Goal: Check status

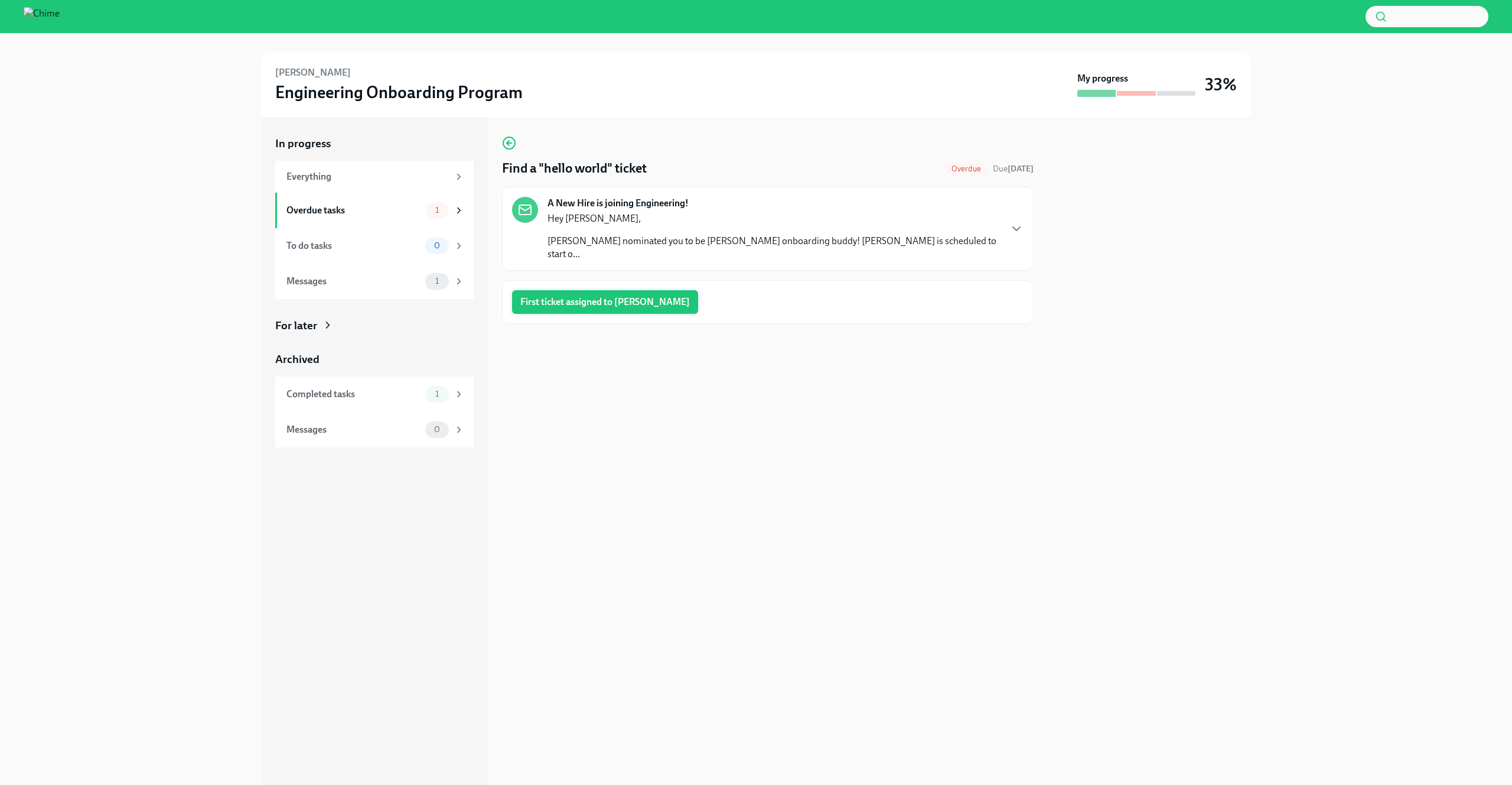
click at [616, 296] on button "First ticket assigned to [PERSON_NAME]" at bounding box center [605, 302] width 186 height 24
click at [1173, 337] on div at bounding box center [1149, 451] width 203 height 668
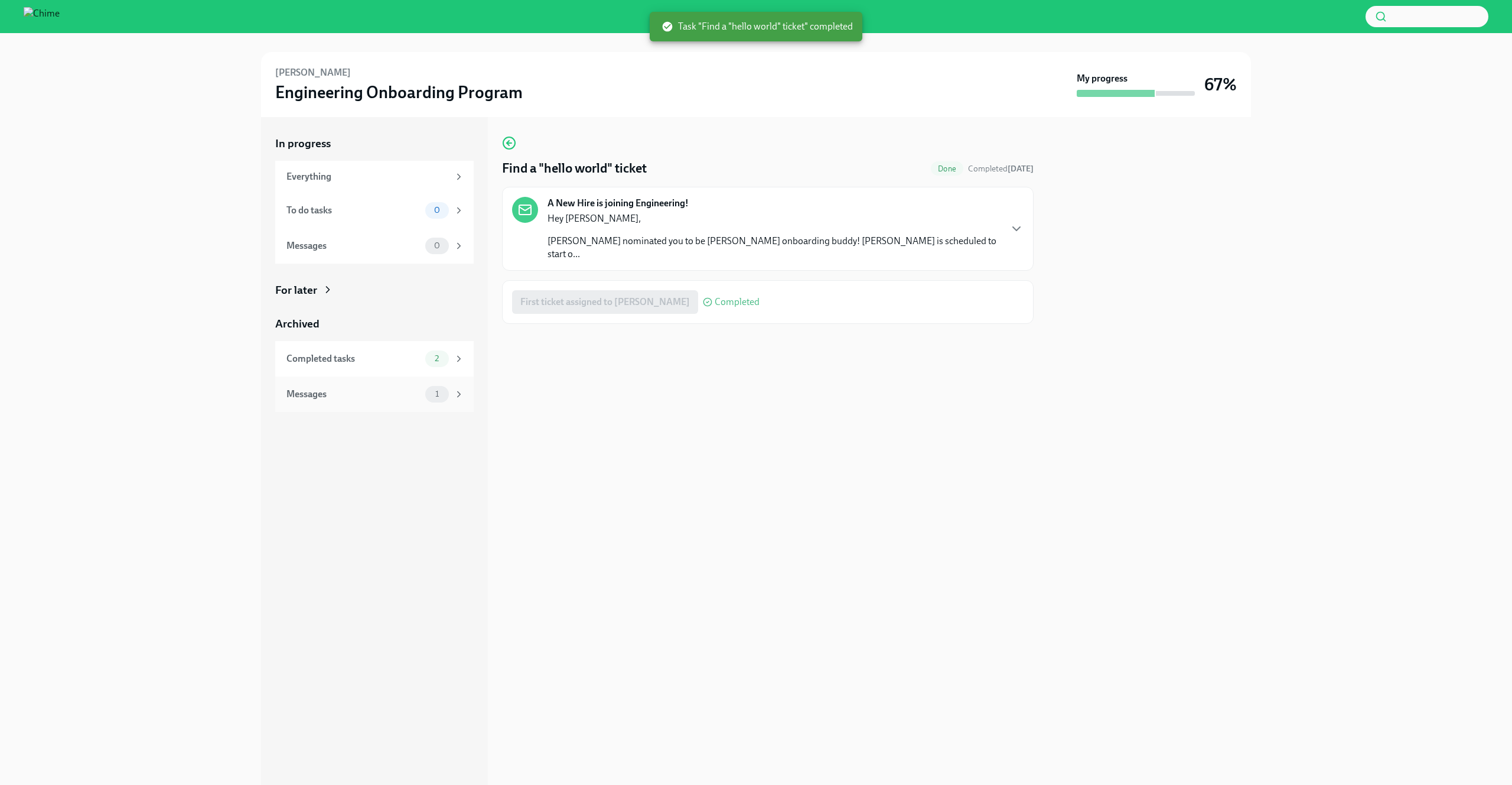
click at [364, 395] on div "Messages" at bounding box center [353, 394] width 134 height 13
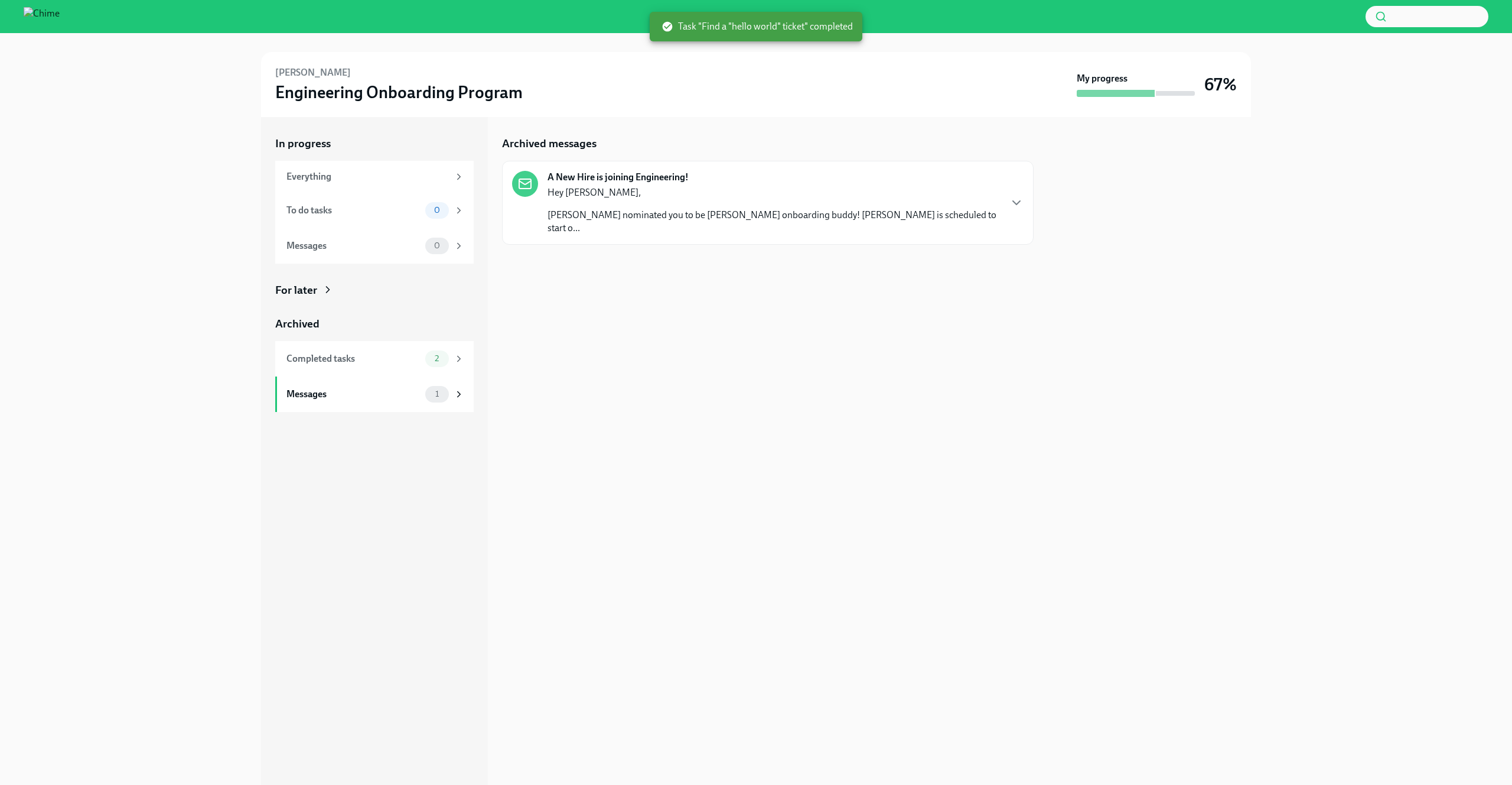
click at [826, 200] on div "Hey [PERSON_NAME], [PERSON_NAME] nominated you to be [PERSON_NAME] onboarding b…" at bounding box center [774, 210] width 452 height 49
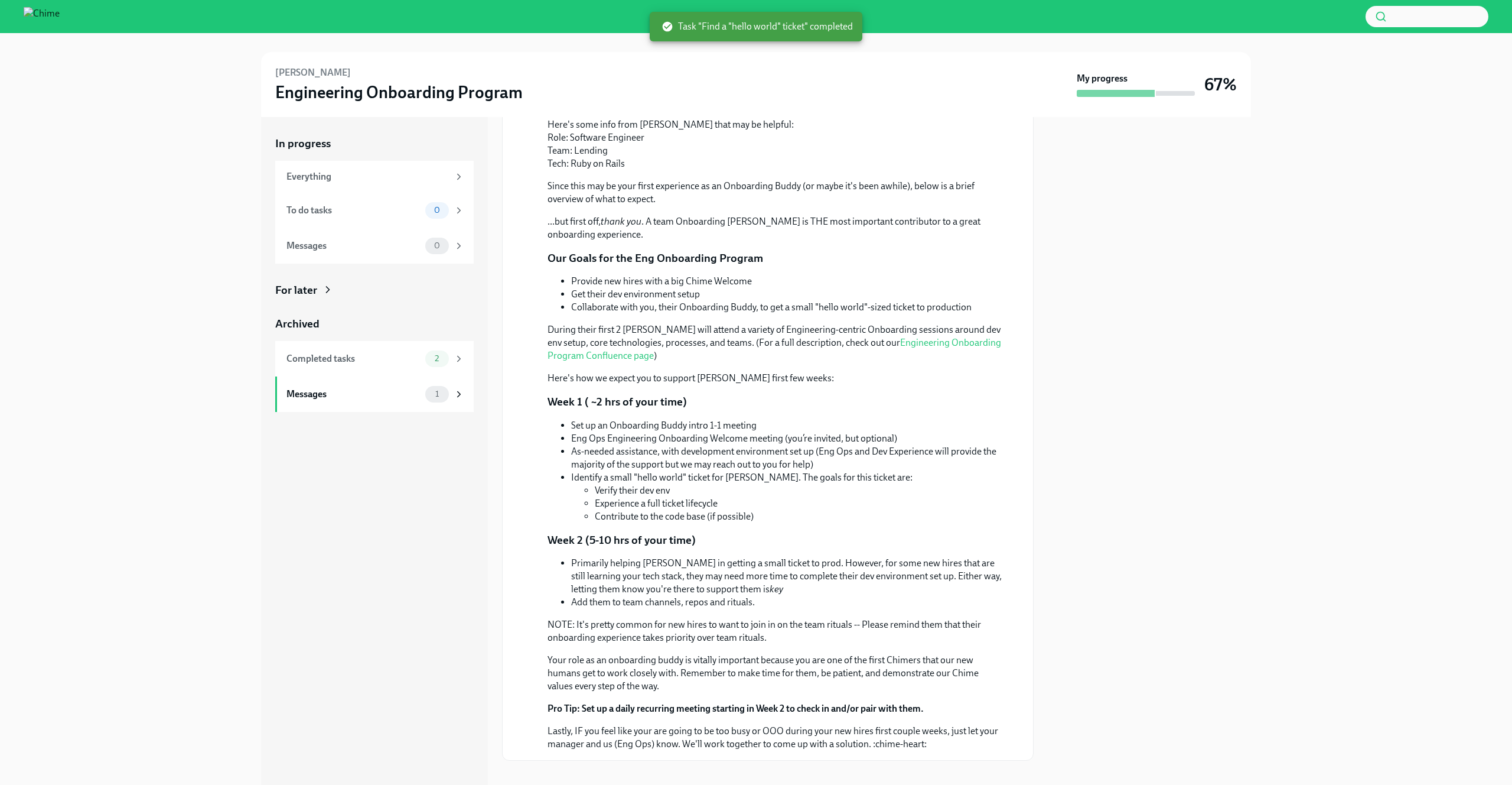
scroll to position [162, 0]
click at [1205, 326] on div at bounding box center [1149, 451] width 203 height 668
click at [1179, 91] on div at bounding box center [1176, 94] width 39 height 5
click at [1182, 80] on div "My progress" at bounding box center [1135, 84] width 118 height 25
click at [365, 177] on div "Everything" at bounding box center [368, 176] width 162 height 13
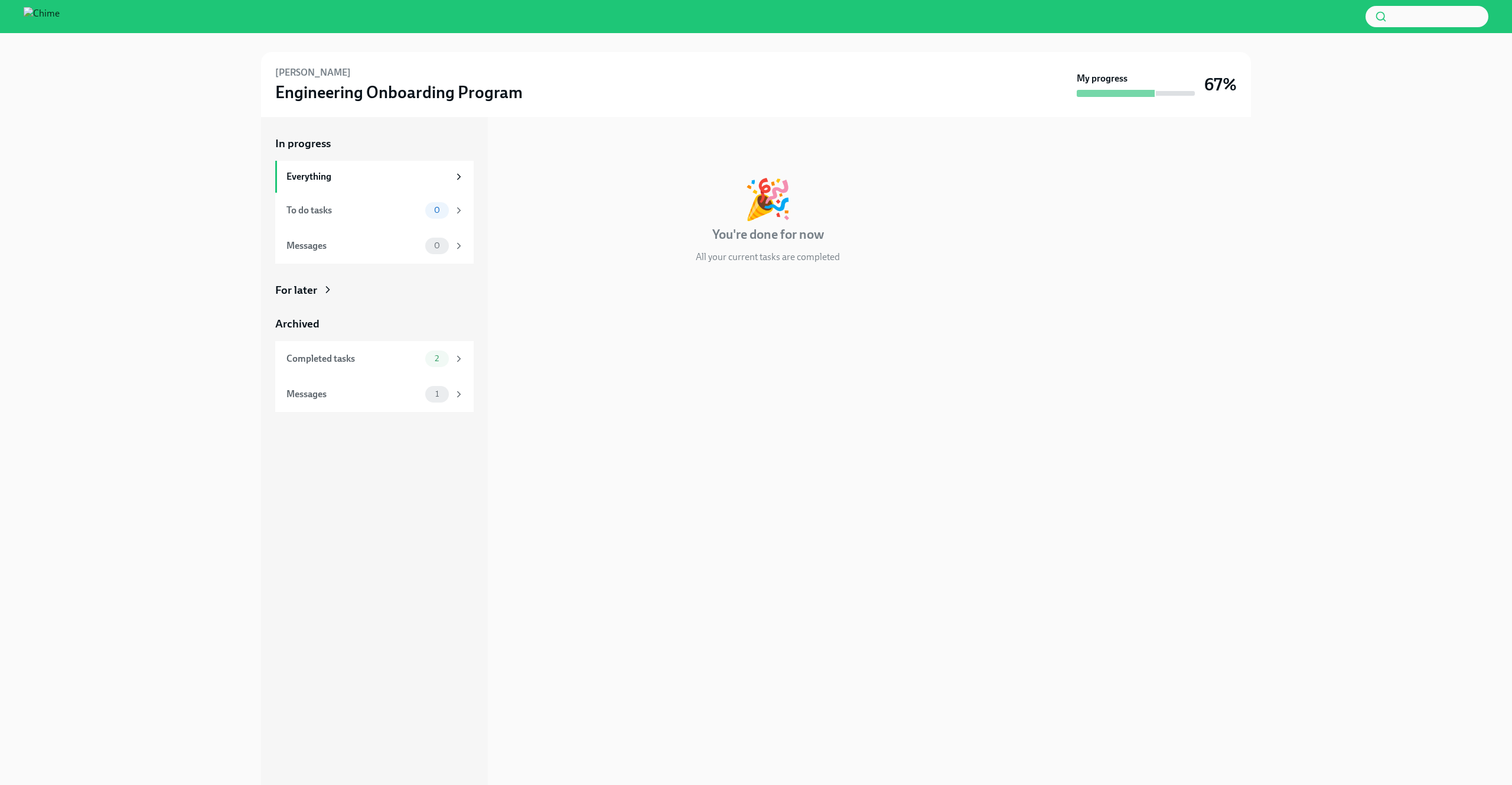
click at [1165, 99] on div "[PERSON_NAME] Engineering Onboarding Program My progress 67%" at bounding box center [756, 84] width 961 height 37
click at [276, 99] on h3 "Engineering Onboarding Program" at bounding box center [399, 91] width 248 height 21
